Goal: Transaction & Acquisition: Purchase product/service

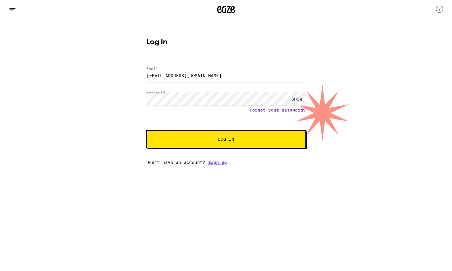
click at [184, 148] on button "Log In" at bounding box center [225, 139] width 159 height 18
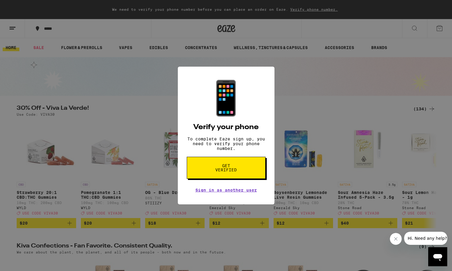
click at [237, 182] on div "📱 Verify your phone To complete Eaze sign up, you need to verify your phone num…" at bounding box center [226, 136] width 97 height 138
click at [245, 172] on button "Get verified" at bounding box center [226, 168] width 79 height 22
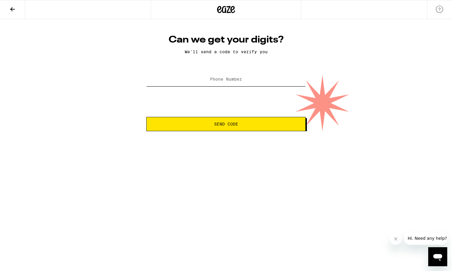
click at [245, 82] on input "Phone Number" at bounding box center [225, 79] width 159 height 13
type input "(310) 918-3399"
click at [231, 124] on span "Send Code" at bounding box center [226, 124] width 24 height 4
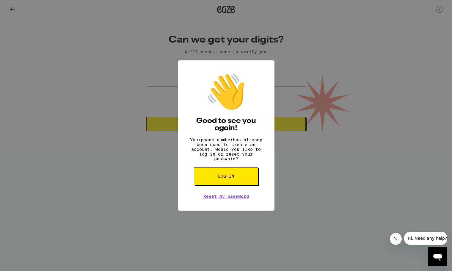
click at [247, 181] on button "Log in" at bounding box center [226, 176] width 64 height 18
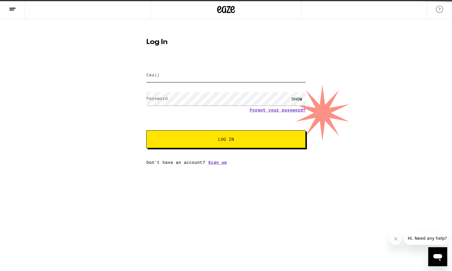
type input "[EMAIL_ADDRESS][DOMAIN_NAME]"
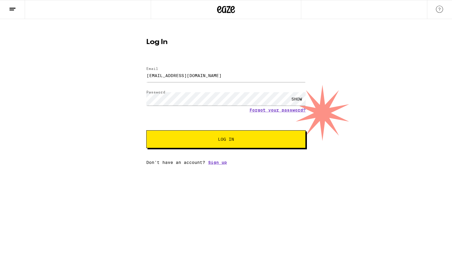
click at [239, 145] on button "Log In" at bounding box center [225, 139] width 159 height 18
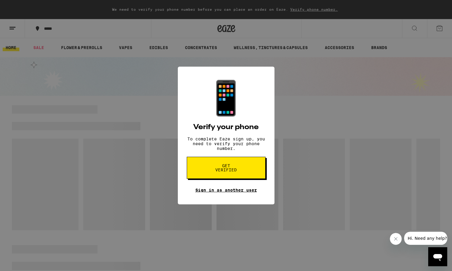
click at [248, 192] on link "Sign in as another user" at bounding box center [226, 190] width 62 height 5
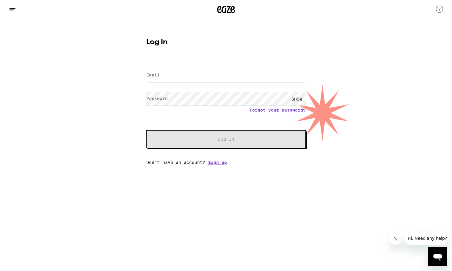
type input "[EMAIL_ADDRESS][DOMAIN_NAME]"
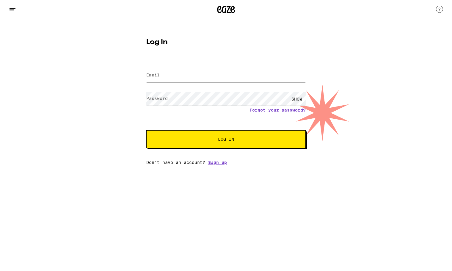
type input "[EMAIL_ADDRESS][DOMAIN_NAME]"
click at [224, 81] on input "[EMAIL_ADDRESS][DOMAIN_NAME]" at bounding box center [225, 75] width 159 height 13
click at [237, 141] on span "Log In" at bounding box center [225, 139] width 111 height 4
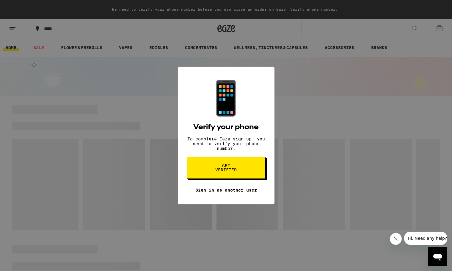
click at [231, 192] on link "Sign in as another user" at bounding box center [226, 190] width 62 height 5
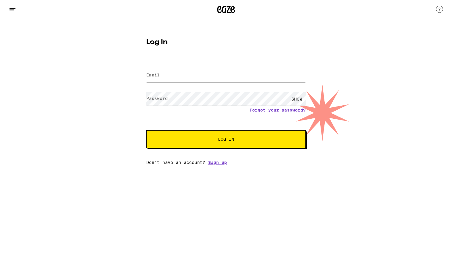
type input "[EMAIL_ADDRESS][DOMAIN_NAME]"
click at [297, 98] on div "SHOW" at bounding box center [297, 98] width 18 height 13
click at [239, 150] on div "Email Email NDENGLANOFF@GMAIL.COM Password Password HIDE Forgot your password? …" at bounding box center [225, 113] width 159 height 104
click at [256, 137] on button "Log In" at bounding box center [225, 139] width 159 height 18
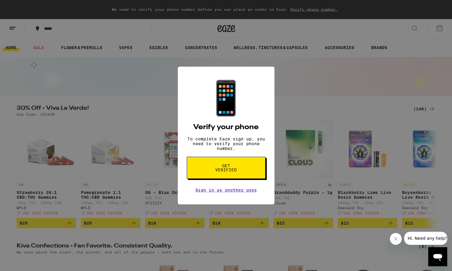
click at [247, 178] on button "Get verified" at bounding box center [226, 168] width 79 height 22
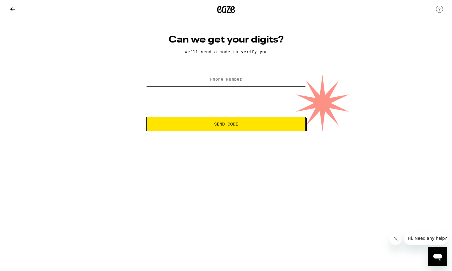
click at [252, 83] on input "Phone Number" at bounding box center [225, 79] width 159 height 13
type input "(310) 918-3399"
click at [214, 127] on button "Send Code" at bounding box center [225, 124] width 159 height 14
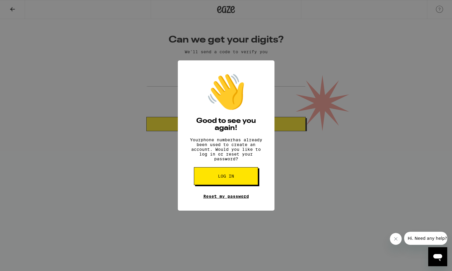
click at [239, 199] on link "Reset my password" at bounding box center [226, 196] width 46 height 5
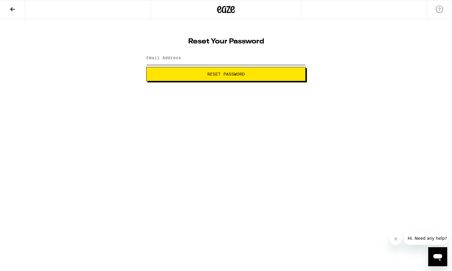
click at [219, 59] on input "Email Address" at bounding box center [225, 57] width 159 height 13
type input "[EMAIL_ADDRESS][DOMAIN_NAME]"
click at [231, 76] on span "Reset Password" at bounding box center [225, 74] width 37 height 4
click at [273, 75] on span "Submit" at bounding box center [225, 74] width 149 height 4
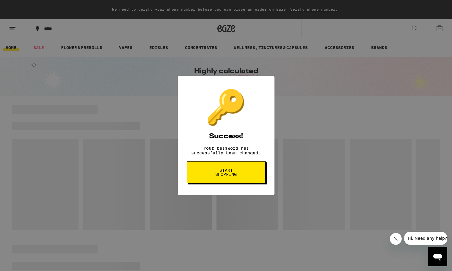
click at [228, 176] on span "Start shopping" at bounding box center [226, 172] width 31 height 8
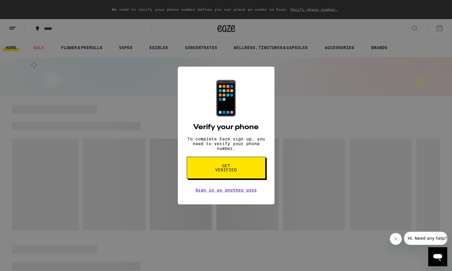
click at [338, 166] on div "📱 Verify your phone To complete Eaze sign up, you need to verify your phone num…" at bounding box center [226, 135] width 452 height 271
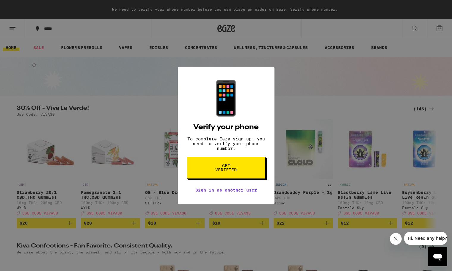
click at [281, 235] on div "📱 Verify your phone To complete Eaze sign up, you need to verify your phone num…" at bounding box center [226, 135] width 452 height 271
click at [309, 55] on div "📱 Verify your phone To complete Eaze sign up, you need to verify your phone num…" at bounding box center [226, 135] width 452 height 271
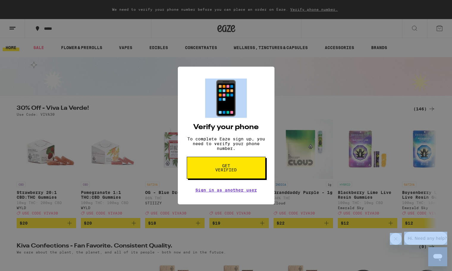
click at [309, 55] on div "📱 Verify your phone To complete Eaze sign up, you need to verify your phone num…" at bounding box center [226, 135] width 452 height 271
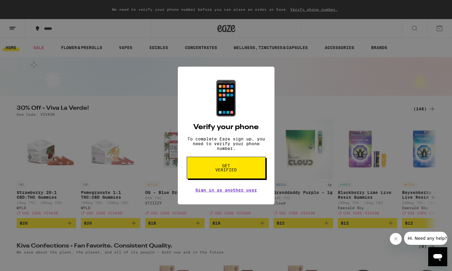
click at [394, 238] on icon "Close message from company" at bounding box center [396, 239] width 5 height 5
click at [442, 23] on div "📱 Verify your phone To complete Eaze sign up, you need to verify your phone num…" at bounding box center [226, 135] width 452 height 271
click at [234, 172] on span "Get verified" at bounding box center [226, 168] width 31 height 8
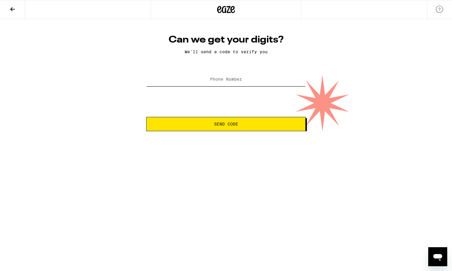
click at [265, 78] on input "Phone Number" at bounding box center [225, 79] width 159 height 13
type input "(310) 918-3399"
click at [223, 128] on button "Send Code" at bounding box center [225, 124] width 159 height 14
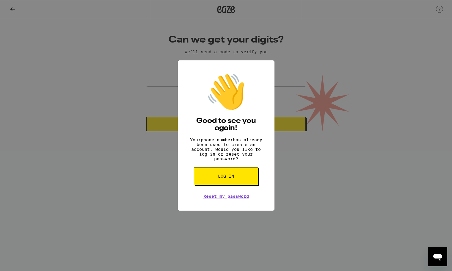
click at [240, 185] on button "Log in" at bounding box center [226, 176] width 64 height 18
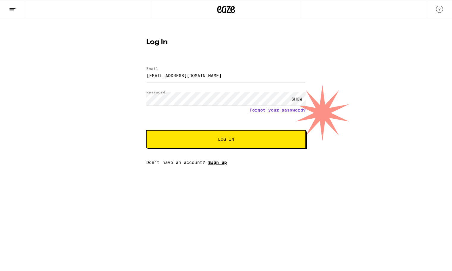
click at [222, 164] on link "Sign up" at bounding box center [217, 162] width 19 height 5
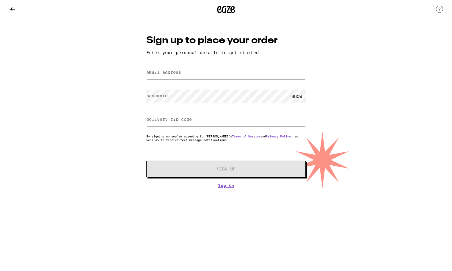
click at [231, 46] on h1 "Sign up to place your order" at bounding box center [225, 40] width 159 height 13
click at [228, 10] on icon at bounding box center [226, 9] width 9 height 7
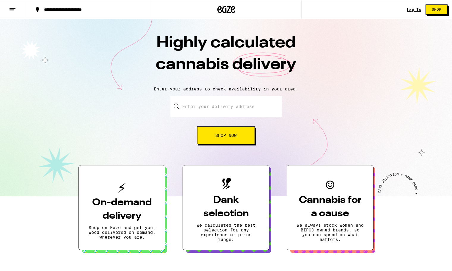
click at [218, 109] on input "Enter your delivery address" at bounding box center [226, 106] width 112 height 21
type input "1278 South Camden Drive"
type input "302"
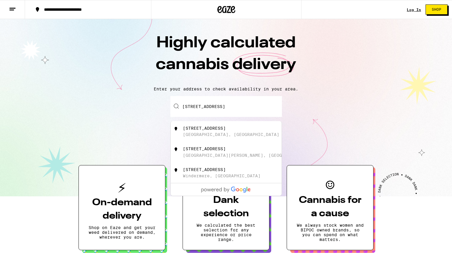
click at [223, 140] on div "1278 South Camden Drive Los Angeles, CA" at bounding box center [226, 131] width 111 height 21
type input "1278 South Camden Drive, Los Angeles, CA"
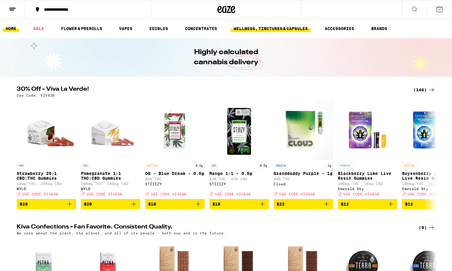
click at [252, 30] on link "WELLNESS, TINCTURES & CAPSULES" at bounding box center [271, 28] width 80 height 7
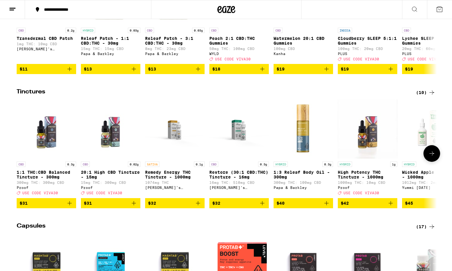
scroll to position [132, 0]
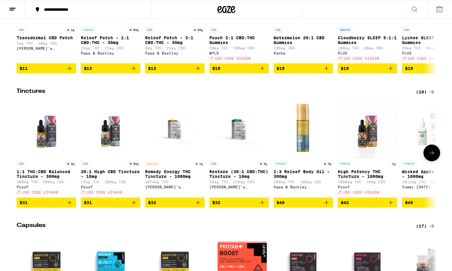
click at [430, 156] on icon at bounding box center [431, 152] width 7 height 7
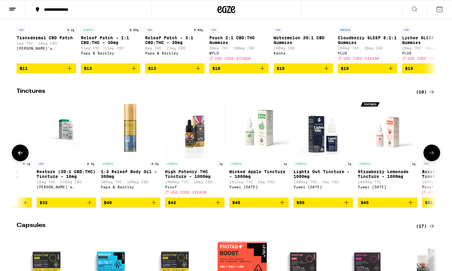
scroll to position [0, 224]
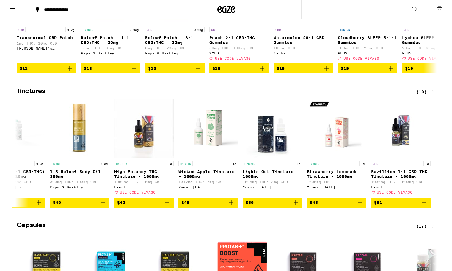
click at [424, 95] on div "(10)" at bounding box center [425, 91] width 19 height 7
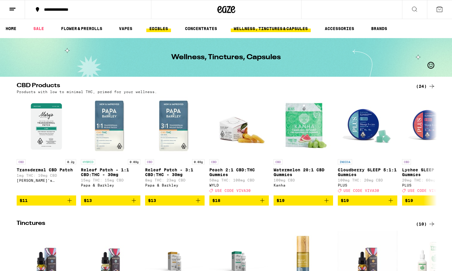
click at [159, 29] on link "EDIBLES" at bounding box center [158, 28] width 25 height 7
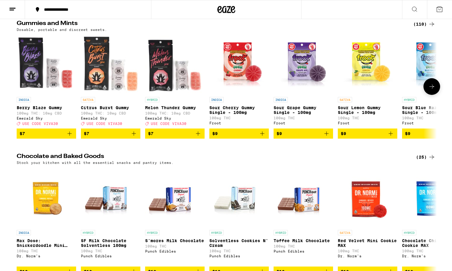
scroll to position [50, 0]
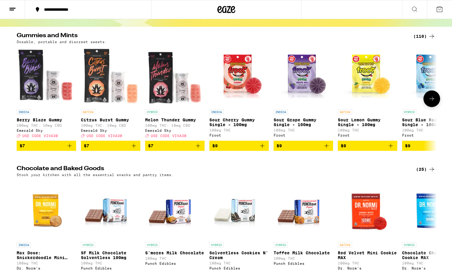
click at [433, 102] on icon at bounding box center [431, 98] width 7 height 7
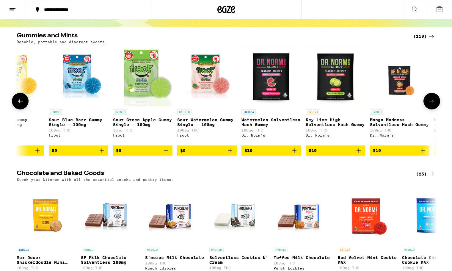
scroll to position [0, 354]
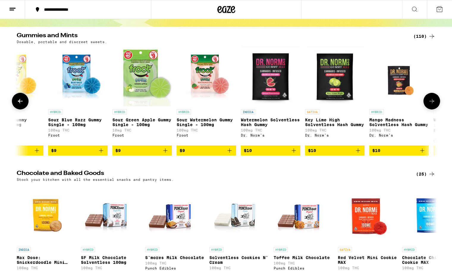
click at [433, 103] on icon at bounding box center [431, 101] width 7 height 7
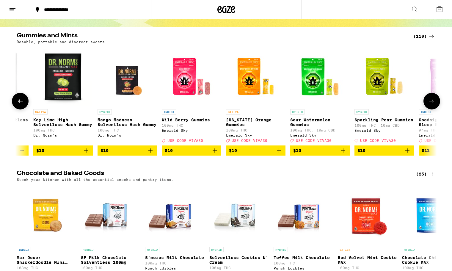
scroll to position [0, 708]
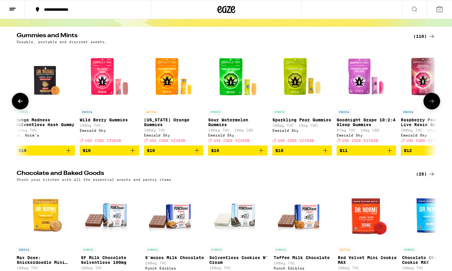
click at [433, 103] on icon at bounding box center [431, 101] width 7 height 7
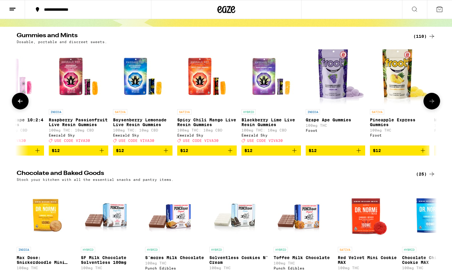
scroll to position [0, 1062]
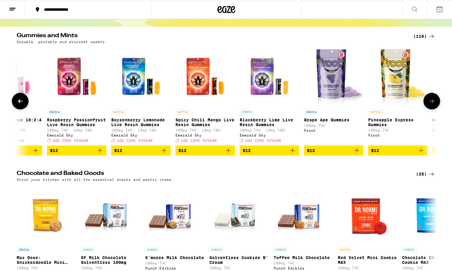
click at [433, 103] on icon at bounding box center [431, 101] width 7 height 7
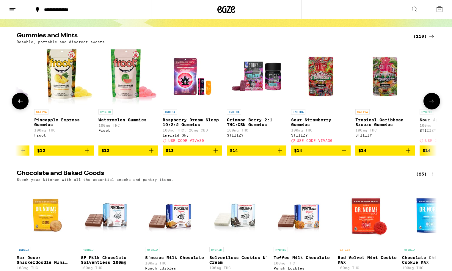
scroll to position [0, 1416]
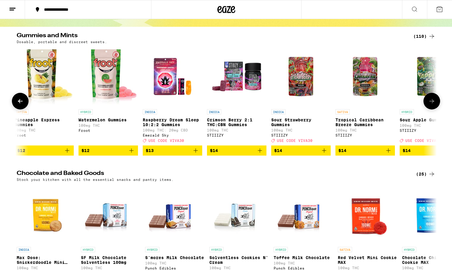
click at [433, 103] on icon at bounding box center [431, 101] width 7 height 7
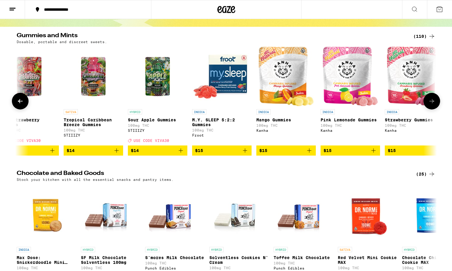
scroll to position [0, 1770]
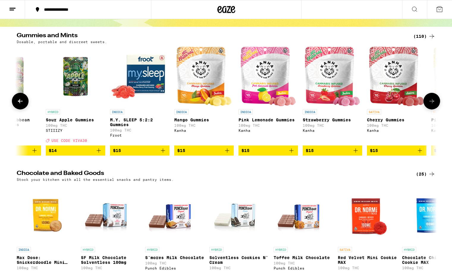
click at [433, 103] on icon at bounding box center [431, 101] width 7 height 7
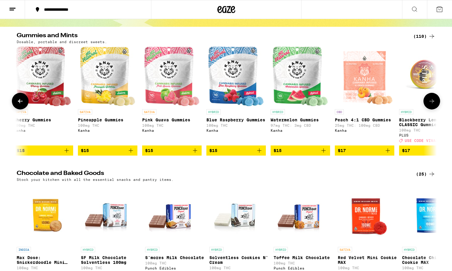
scroll to position [0, 2124]
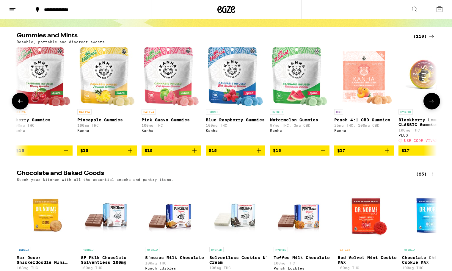
click at [433, 103] on icon at bounding box center [431, 101] width 7 height 7
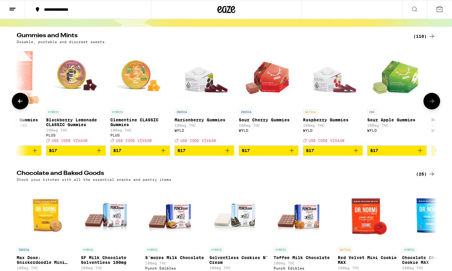
scroll to position [0, 2478]
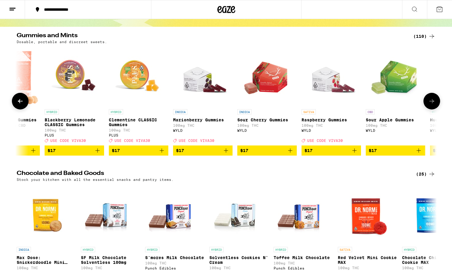
click at [433, 103] on icon at bounding box center [431, 101] width 7 height 7
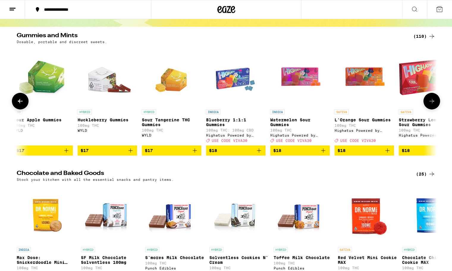
scroll to position [0, 2832]
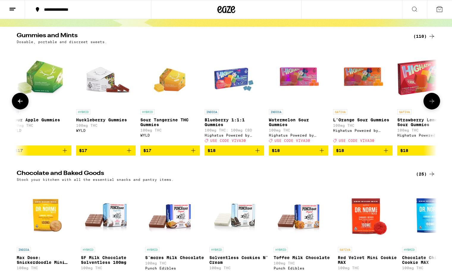
click at [433, 103] on icon at bounding box center [431, 101] width 7 height 7
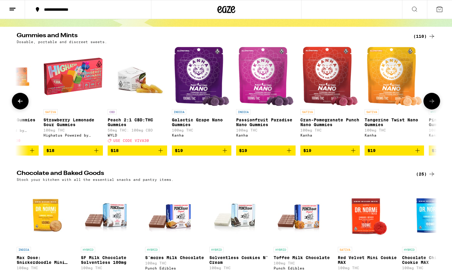
click at [433, 103] on icon at bounding box center [431, 101] width 7 height 7
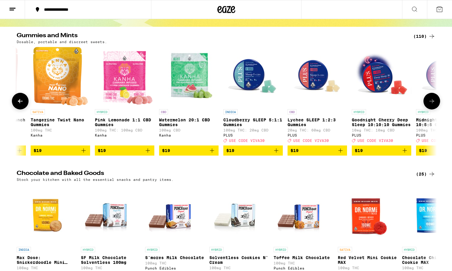
scroll to position [0, 3540]
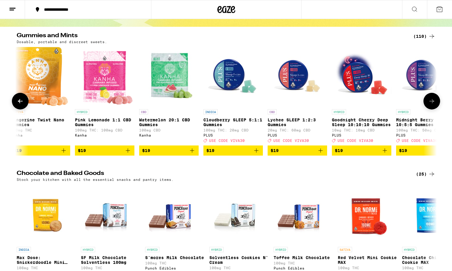
click at [433, 103] on icon at bounding box center [431, 101] width 7 height 7
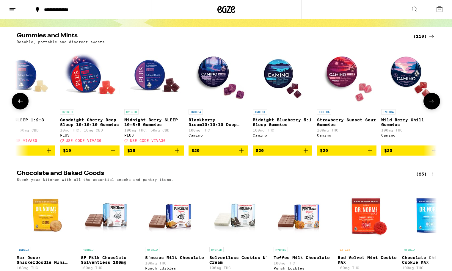
scroll to position [0, 3894]
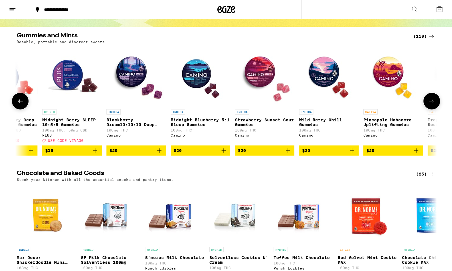
click at [433, 103] on icon at bounding box center [431, 101] width 7 height 7
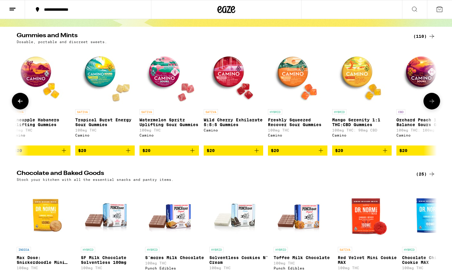
scroll to position [0, 4248]
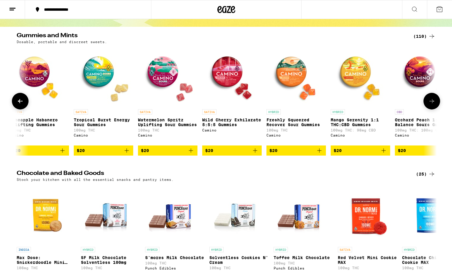
click at [433, 103] on icon at bounding box center [431, 101] width 7 height 7
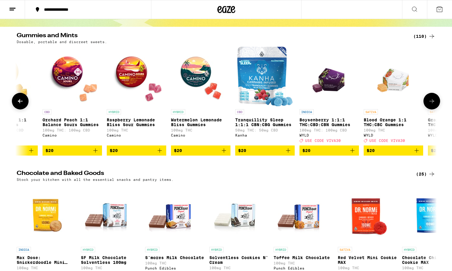
scroll to position [0, 4602]
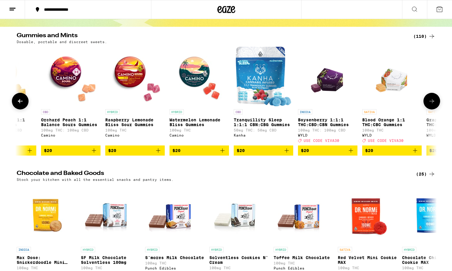
click at [433, 103] on icon at bounding box center [431, 101] width 7 height 7
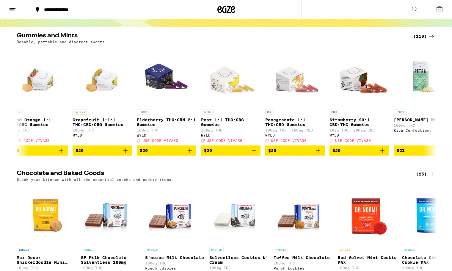
scroll to position [0, 0]
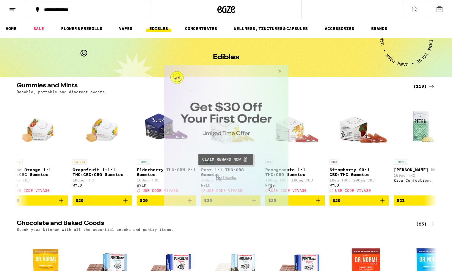
click at [281, 69] on button "Close Modal" at bounding box center [278, 72] width 16 height 14
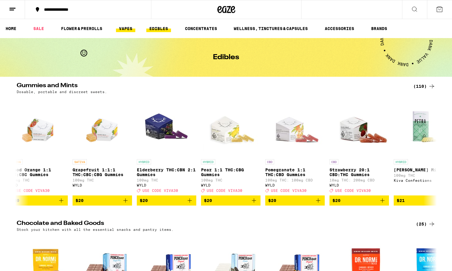
click at [122, 29] on link "VAPES" at bounding box center [125, 28] width 19 height 7
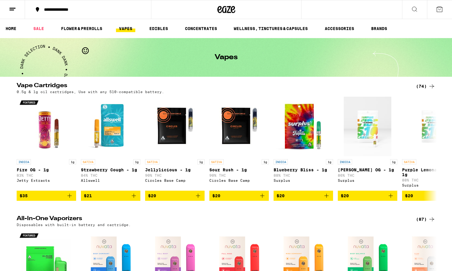
click at [414, 5] on button at bounding box center [414, 9] width 25 height 19
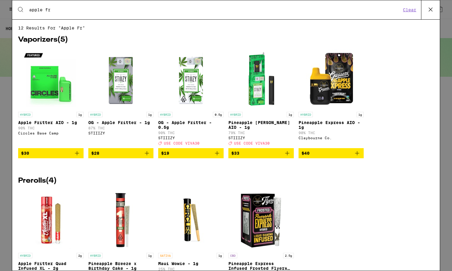
click at [313, 8] on input "apple fr" at bounding box center [215, 9] width 372 height 5
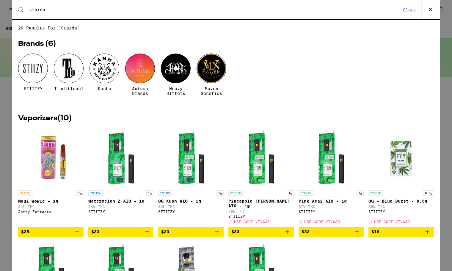
type input "stardaw"
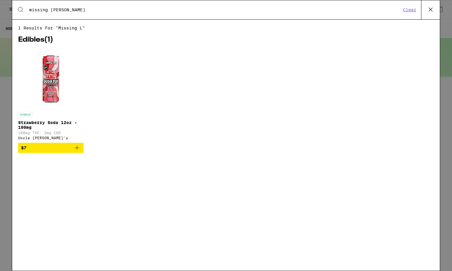
type input "missing link"
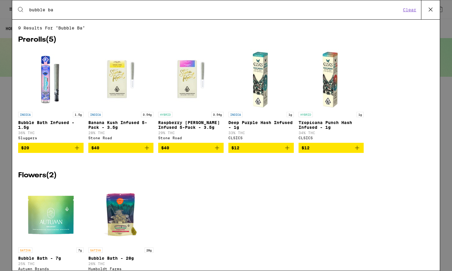
click at [102, 7] on input "bubble ba" at bounding box center [215, 9] width 372 height 5
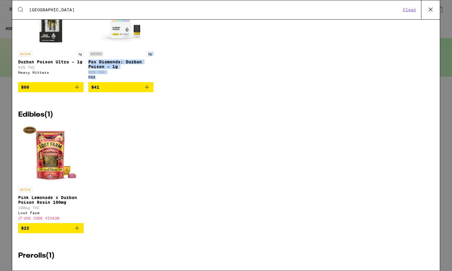
scroll to position [196, 0]
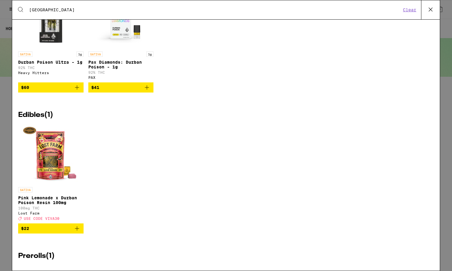
click at [109, 10] on input "durban" at bounding box center [215, 9] width 372 height 5
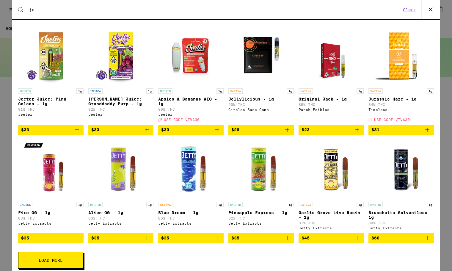
scroll to position [0, 0]
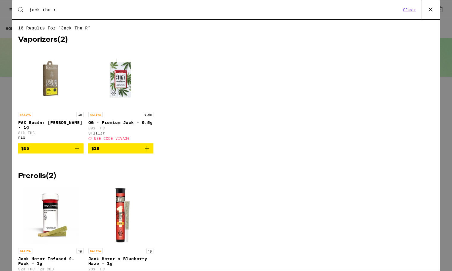
paste input "Doug’s Varin"
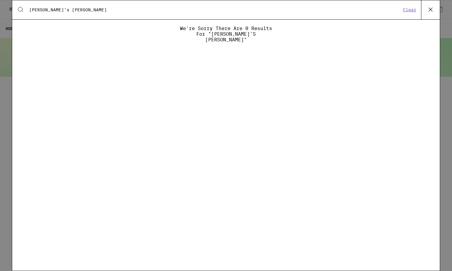
type input "Doug’s Varin"
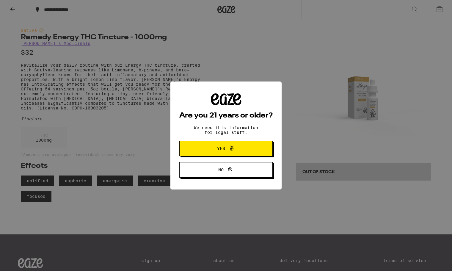
click at [215, 155] on button "Yes" at bounding box center [225, 148] width 93 height 15
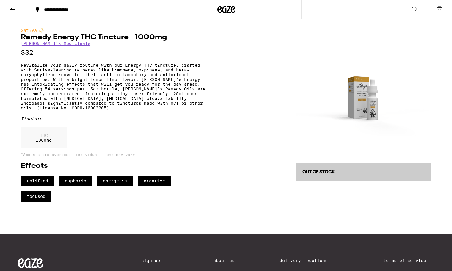
scroll to position [75, 0]
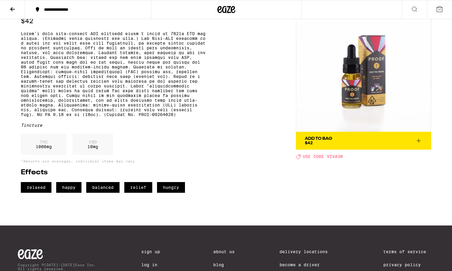
scroll to position [108, 0]
